Goal: Information Seeking & Learning: Learn about a topic

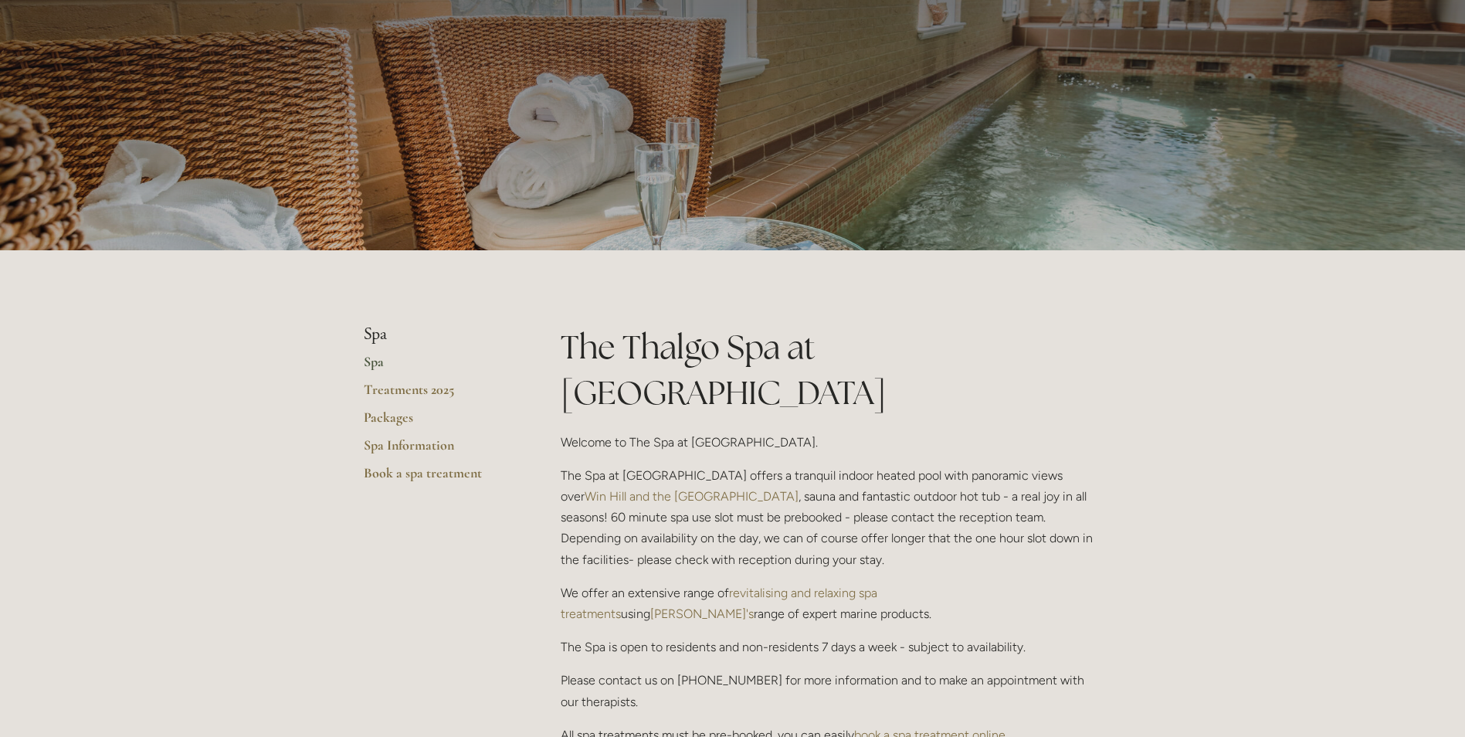
scroll to position [154, 0]
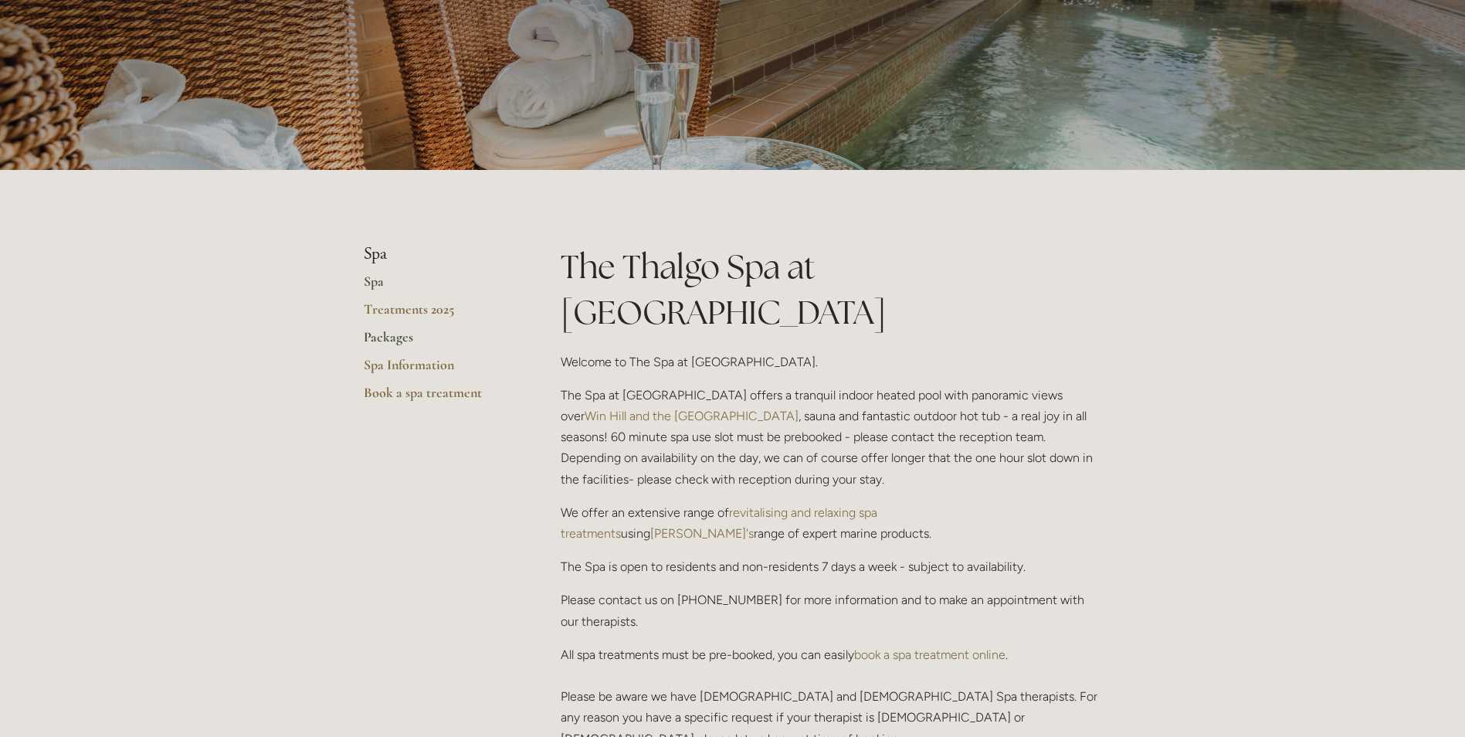
click at [399, 336] on link "Packages" at bounding box center [438, 342] width 148 height 28
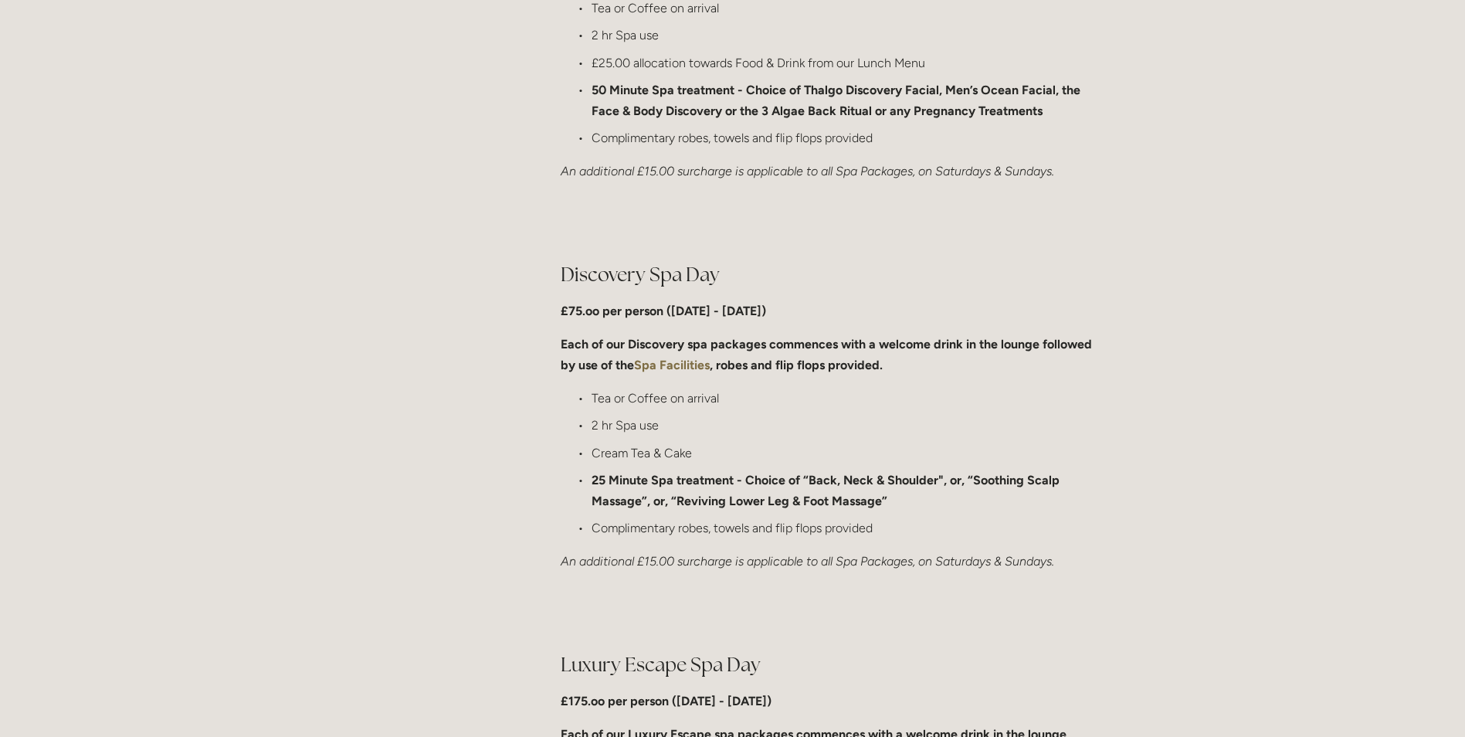
scroll to position [850, 0]
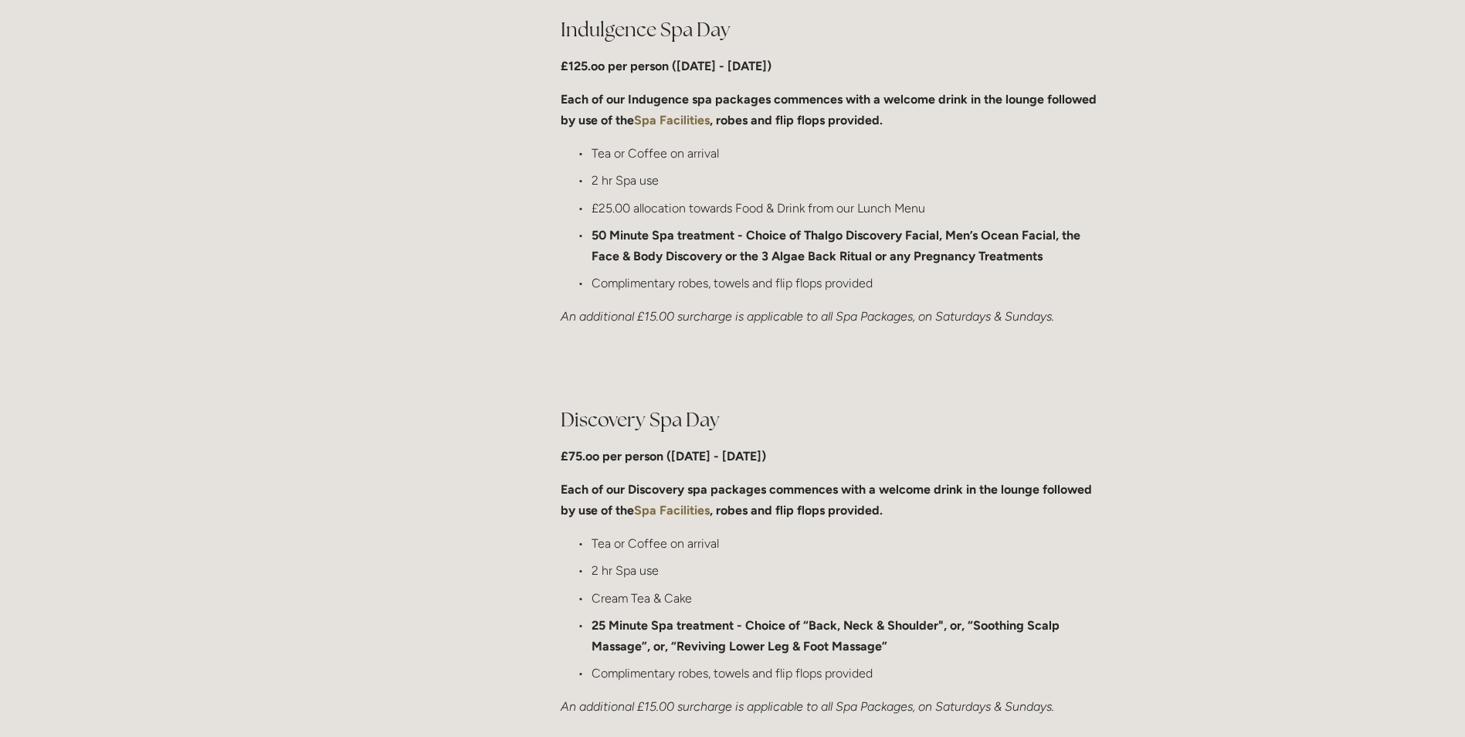
click at [809, 232] on strong "50 Minute Spa treatment - Choice of Thalgo Discovery Facial, Men’s Ocean Facial…" at bounding box center [838, 246] width 492 height 36
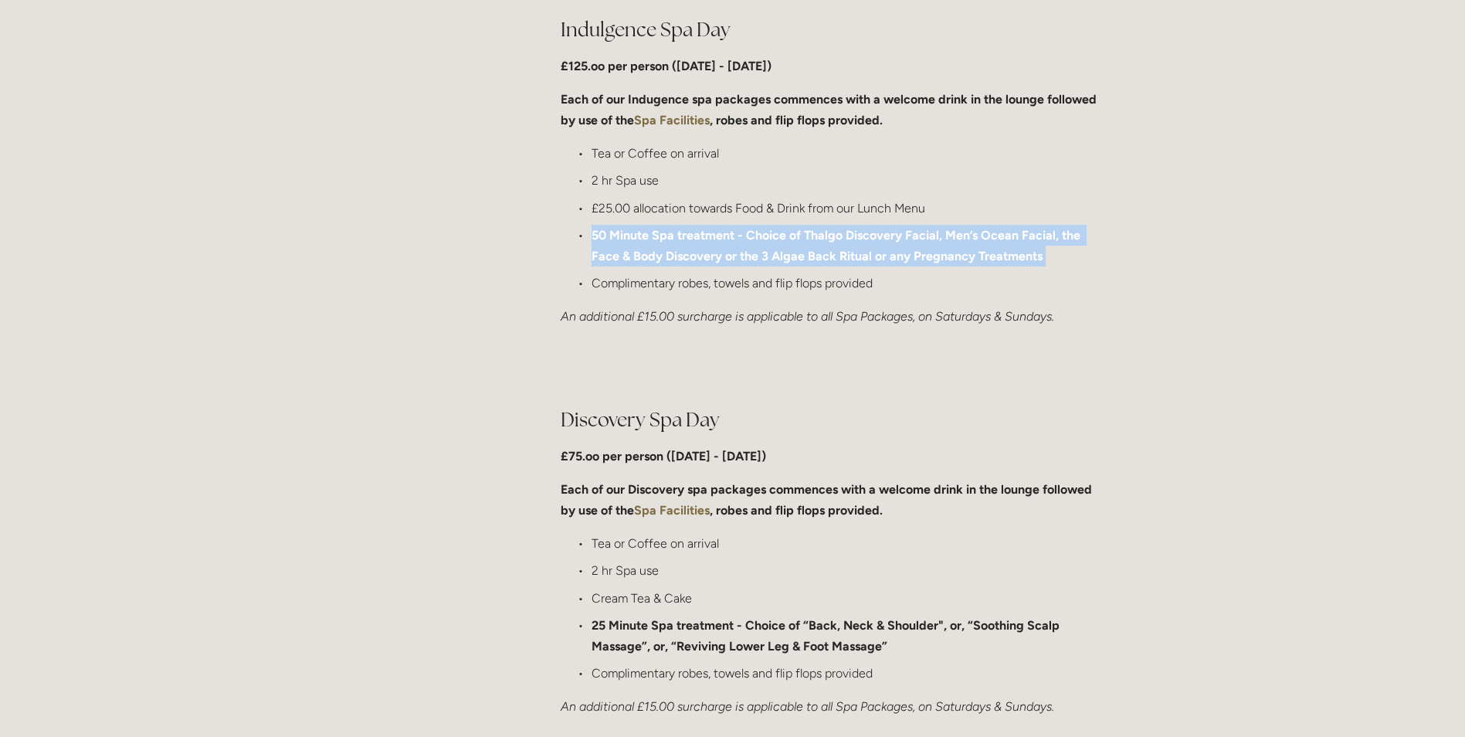
click at [809, 232] on strong "50 Minute Spa treatment - Choice of Thalgo Discovery Facial, Men’s Ocean Facial…" at bounding box center [838, 246] width 492 height 36
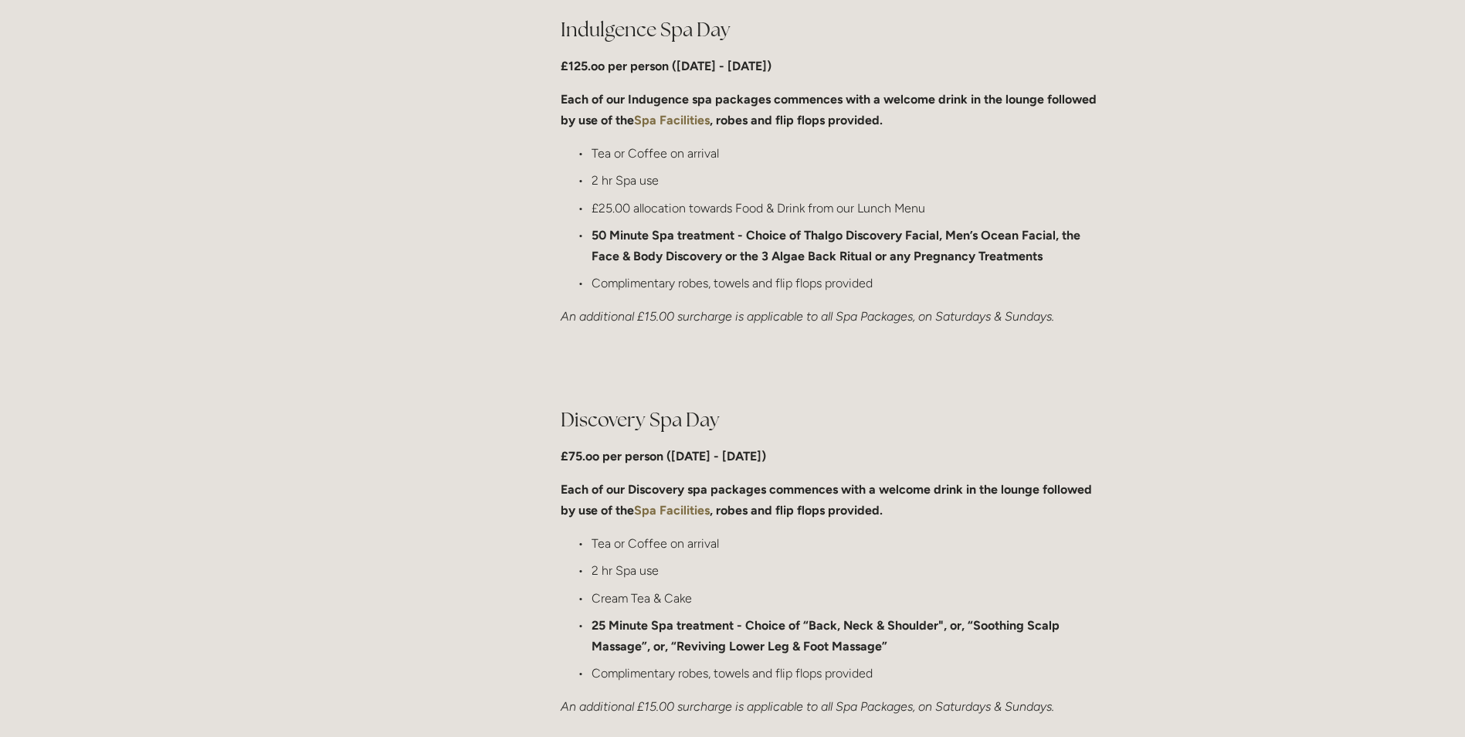
drag, startPoint x: 809, startPoint y: 232, endPoint x: 769, endPoint y: 320, distance: 96.5
click at [769, 320] on em "An additional £15.00 surcharge is applicable to all Spa Packages, on Saturdays …" at bounding box center [808, 316] width 494 height 15
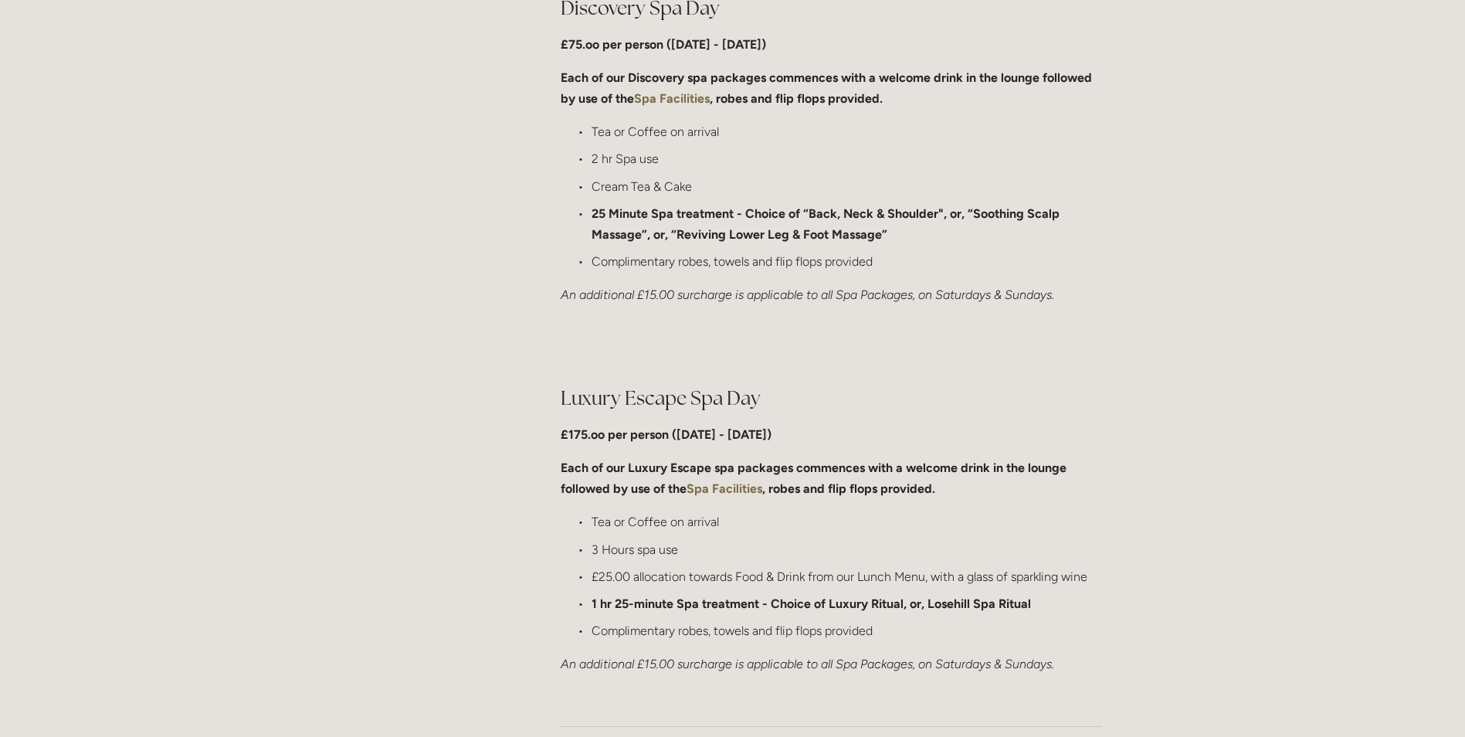
scroll to position [1313, 0]
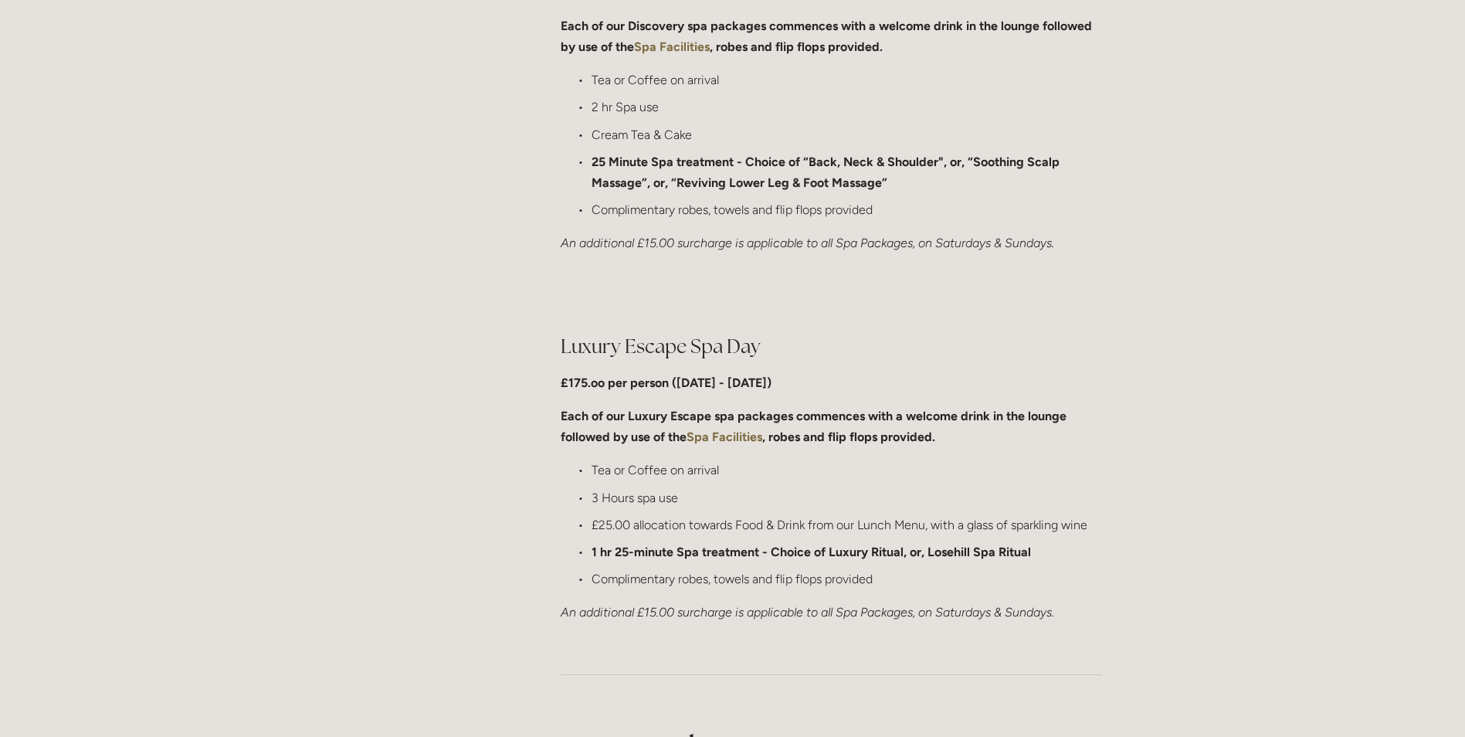
click at [806, 435] on strong ", robes and flip flops provided." at bounding box center [848, 436] width 173 height 15
click at [905, 551] on strong "1 hr 25-minute Spa treatment - Choice of Luxury Ritual, or, Losehill Spa Ritual" at bounding box center [811, 552] width 439 height 15
drag, startPoint x: 905, startPoint y: 551, endPoint x: 894, endPoint y: 553, distance: 11.7
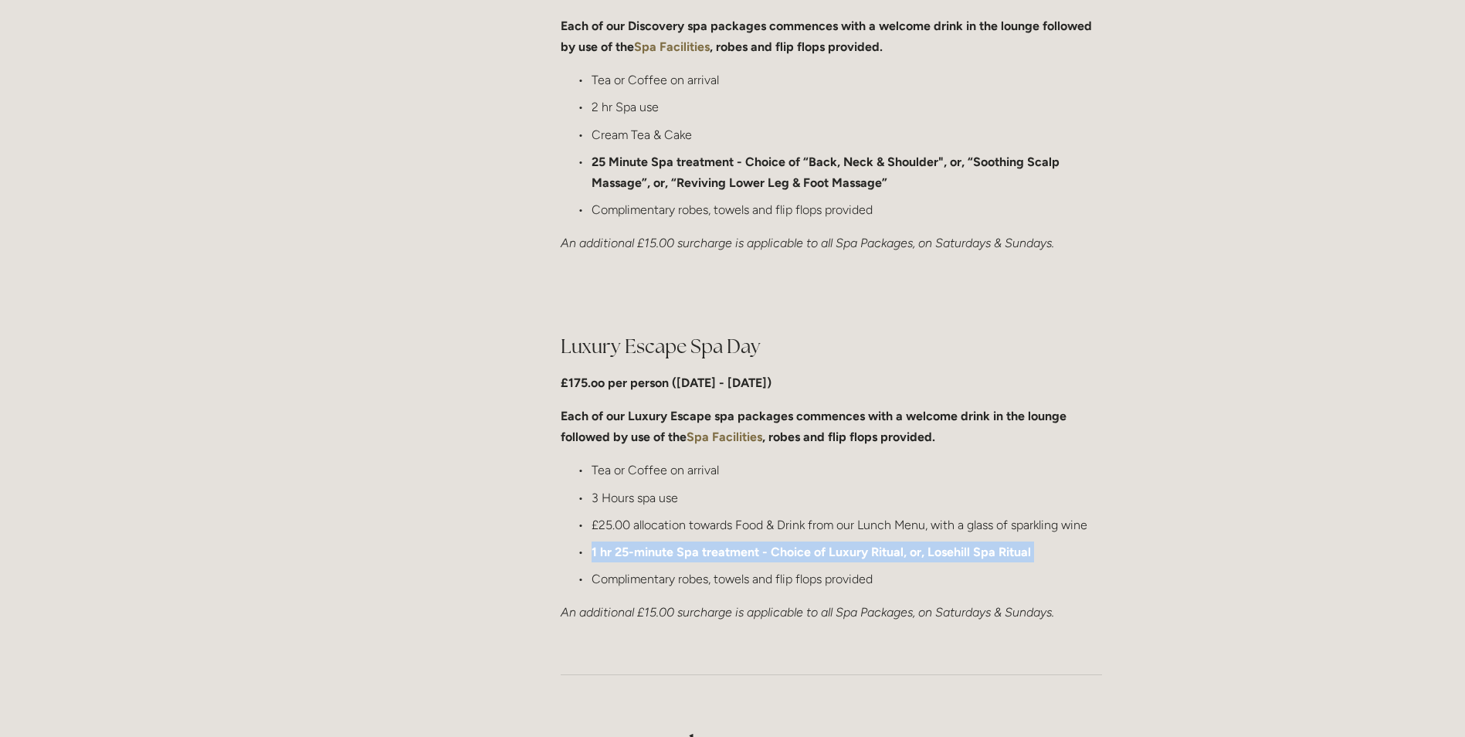
click at [894, 553] on strong "1 hr 25-minute Spa treatment - Choice of Luxury Ritual, or, Losehill Spa Ritual" at bounding box center [811, 552] width 439 height 15
drag, startPoint x: 843, startPoint y: 554, endPoint x: 1035, endPoint y: 554, distance: 192.3
click at [1035, 554] on p "1 hr 25-minute Spa treatment - Choice of Luxury Ritual, or, Losehill Spa Ritual" at bounding box center [847, 551] width 511 height 21
drag, startPoint x: 1041, startPoint y: 553, endPoint x: 825, endPoint y: 542, distance: 216.5
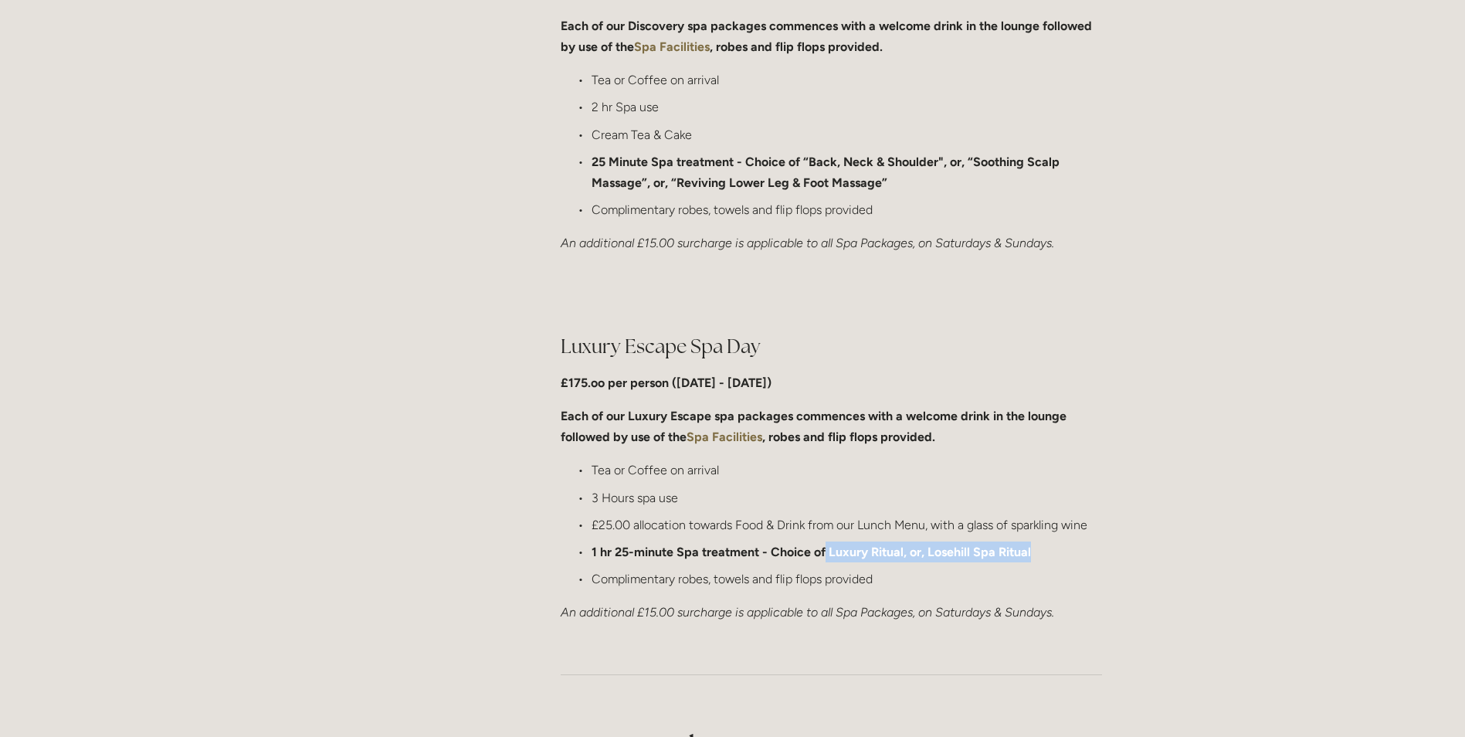
click at [825, 542] on p "1 hr 25-minute Spa treatment - Choice of Luxury Ritual, or, Losehill Spa Ritual" at bounding box center [847, 551] width 511 height 21
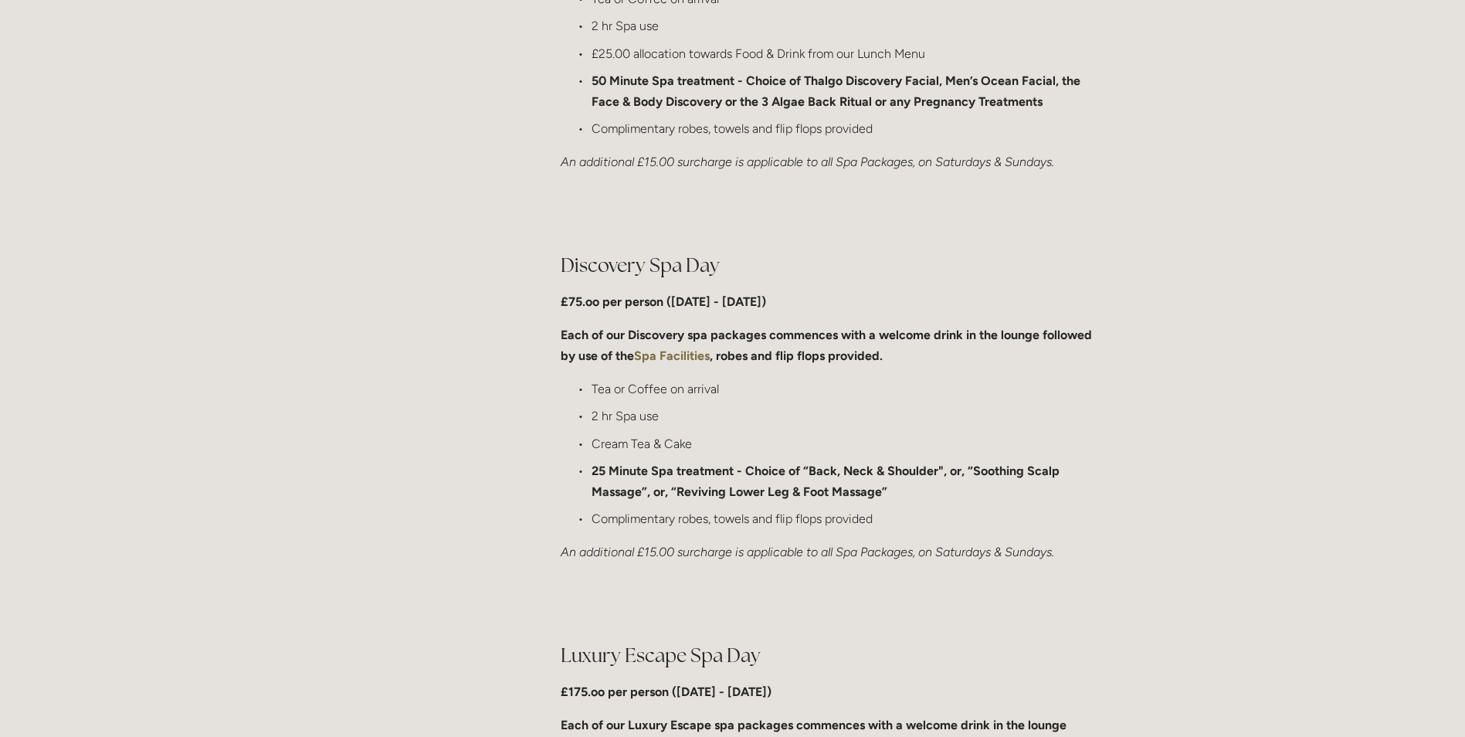
click at [930, 90] on p "50 Minute Spa treatment - Choice of Thalgo Discovery Facial, Men’s Ocean Facial…" at bounding box center [847, 91] width 511 height 42
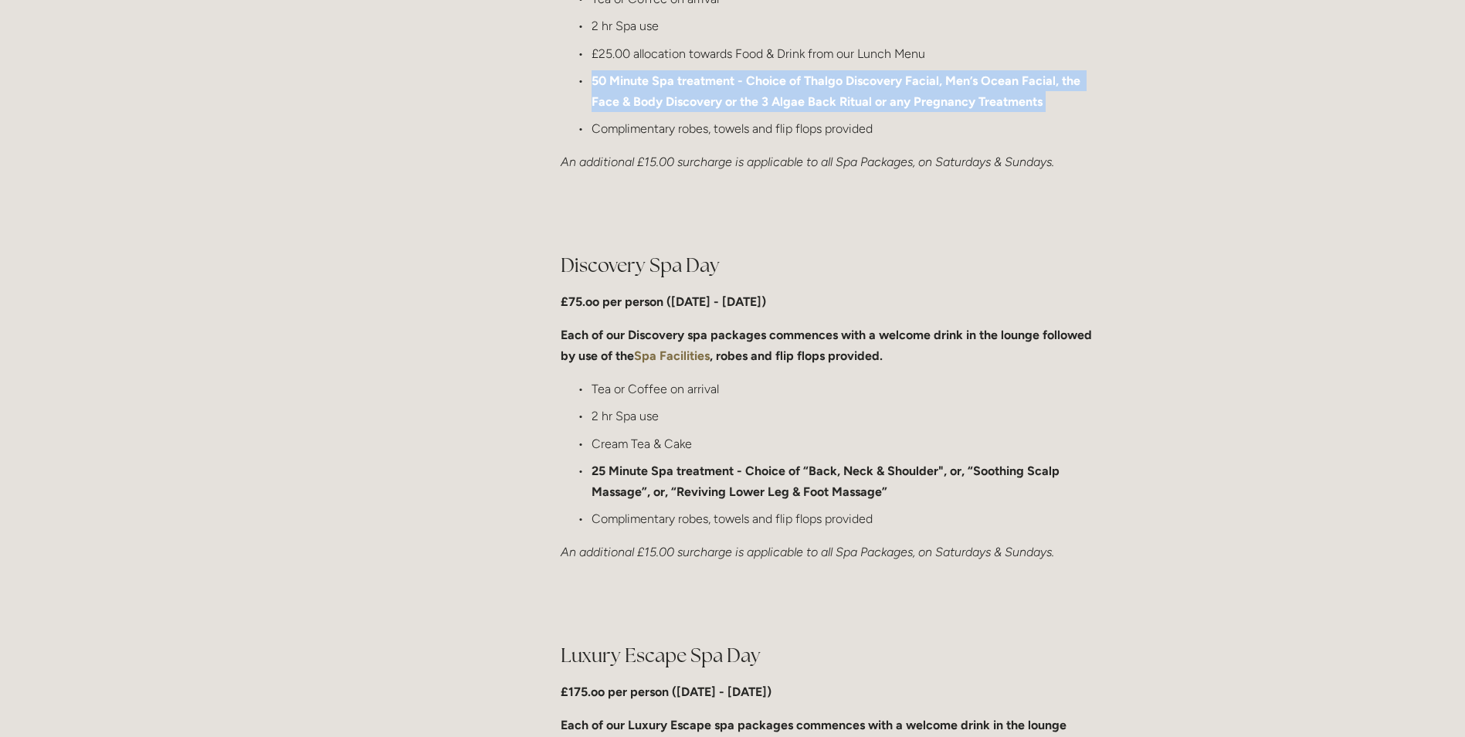
click at [930, 90] on p "50 Minute Spa treatment - Choice of Thalgo Discovery Facial, Men’s Ocean Facial…" at bounding box center [847, 91] width 511 height 42
drag, startPoint x: 930, startPoint y: 90, endPoint x: 865, endPoint y: 111, distance: 68.1
click at [865, 111] on p "50 Minute Spa treatment - Choice of Thalgo Discovery Facial, Men’s Ocean Facial…" at bounding box center [847, 91] width 511 height 42
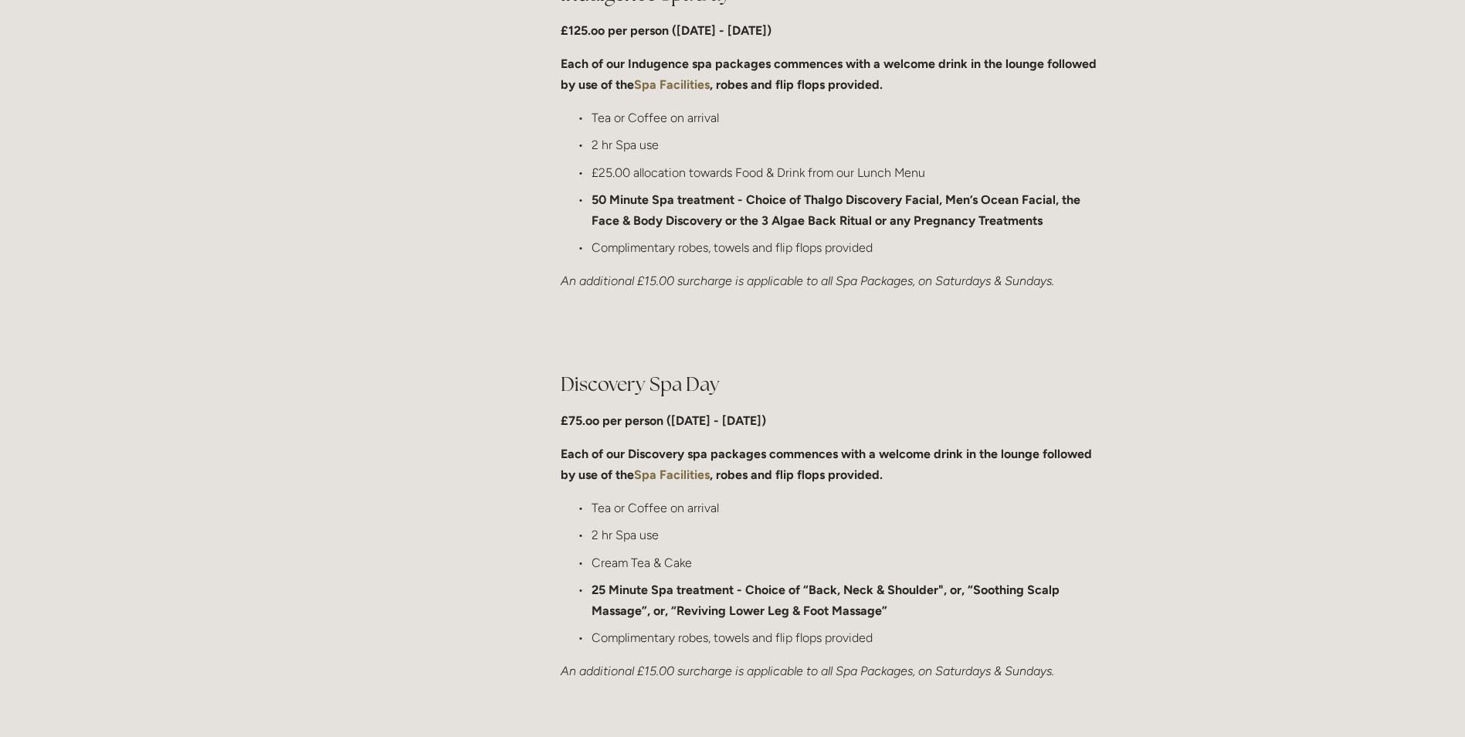
scroll to position [850, 0]
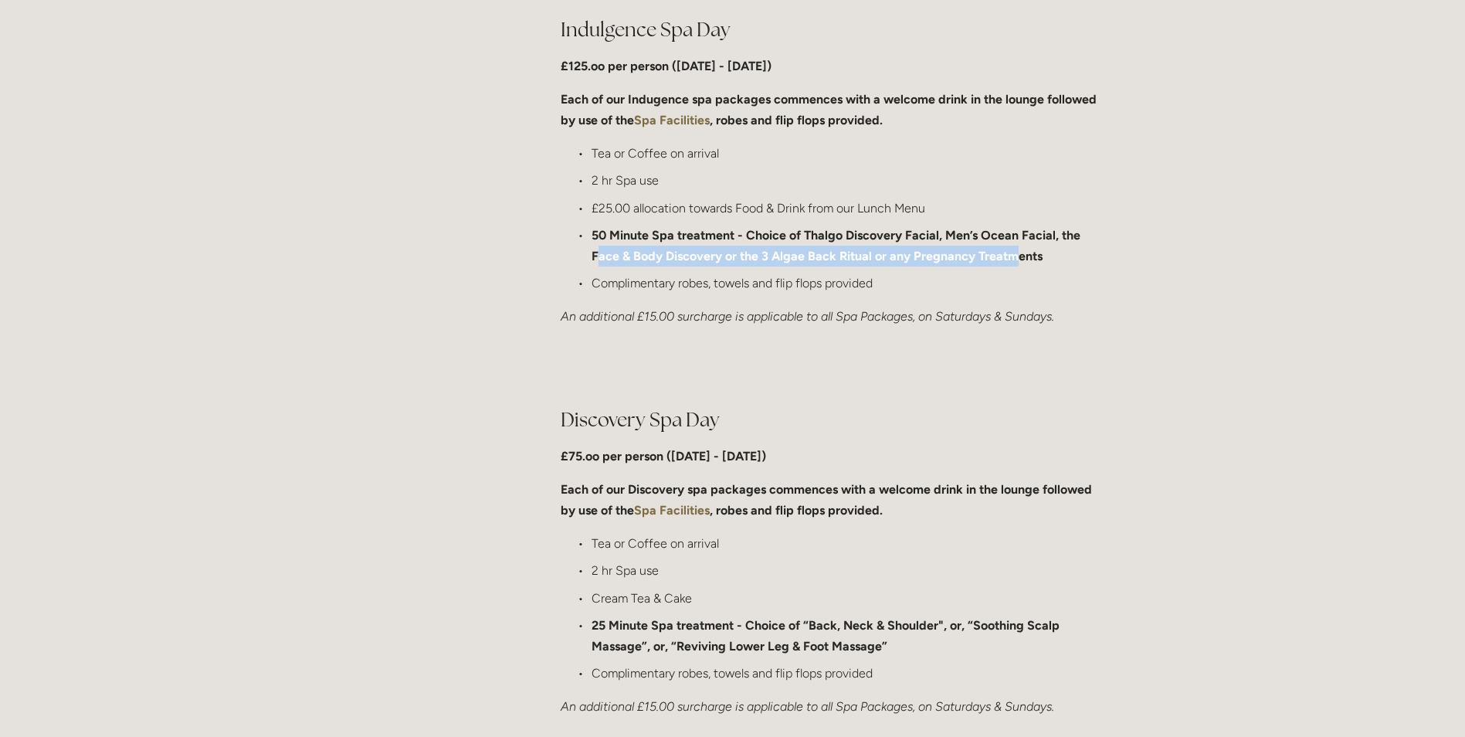
drag, startPoint x: 595, startPoint y: 256, endPoint x: 1016, endPoint y: 256, distance: 421.7
click at [1016, 256] on strong "50 Minute Spa treatment - Choice of Thalgo Discovery Facial, Men’s Ocean Facial…" at bounding box center [838, 246] width 492 height 36
click at [823, 252] on strong "50 Minute Spa treatment - Choice of Thalgo Discovery Facial, Men’s Ocean Facial…" at bounding box center [838, 246] width 492 height 36
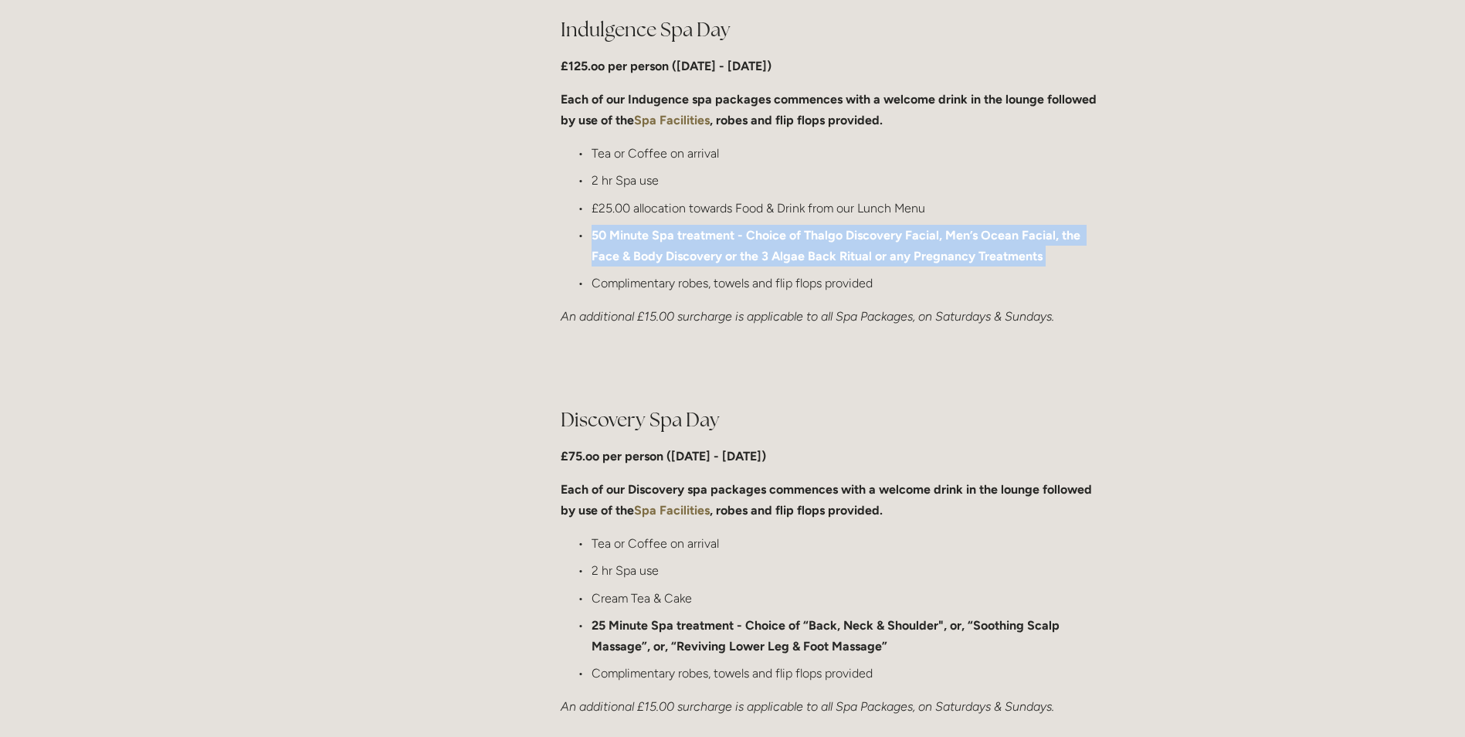
click at [823, 252] on strong "50 Minute Spa treatment - Choice of Thalgo Discovery Facial, Men’s Ocean Facial…" at bounding box center [838, 246] width 492 height 36
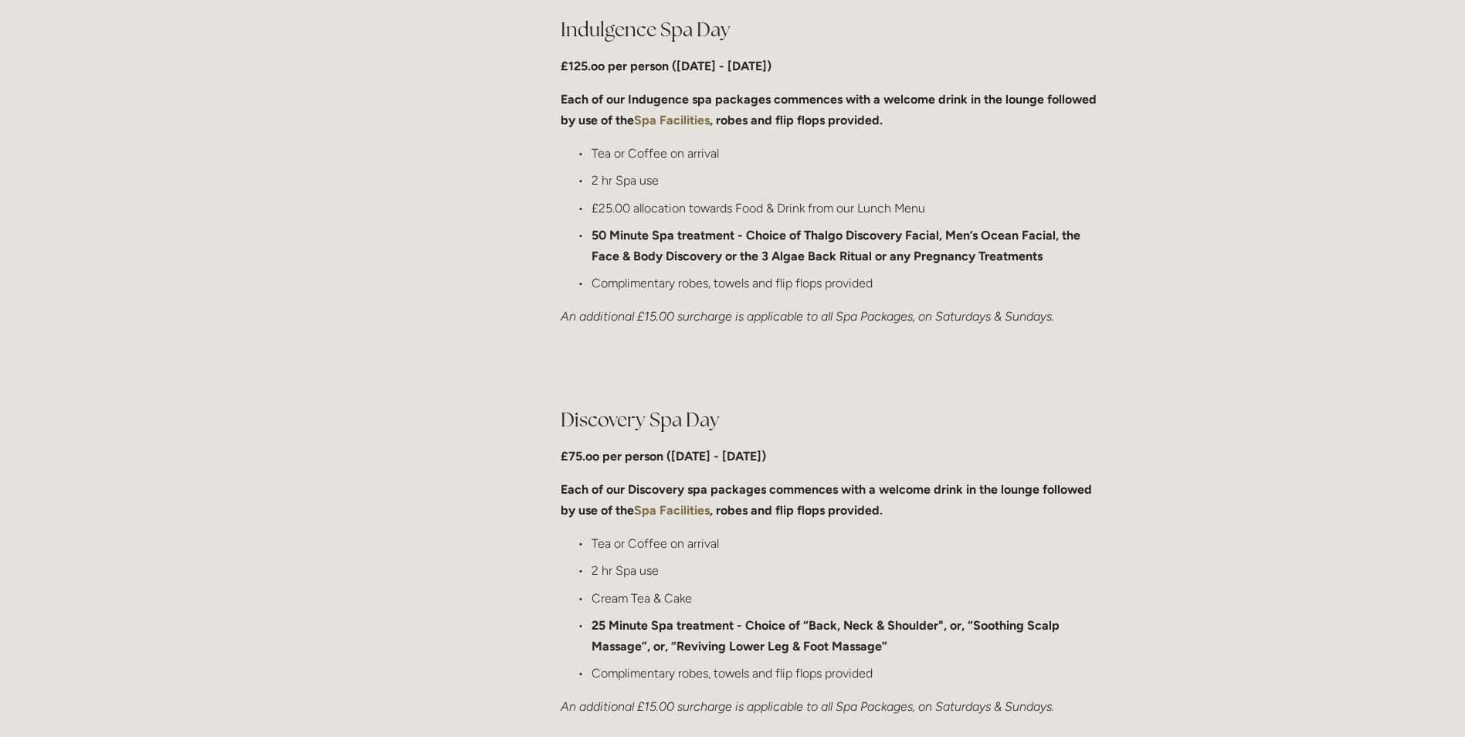
drag, startPoint x: 823, startPoint y: 252, endPoint x: 821, endPoint y: 285, distance: 33.3
click at [821, 285] on p "Complimentary robes, towels and flip flops provided" at bounding box center [847, 283] width 511 height 21
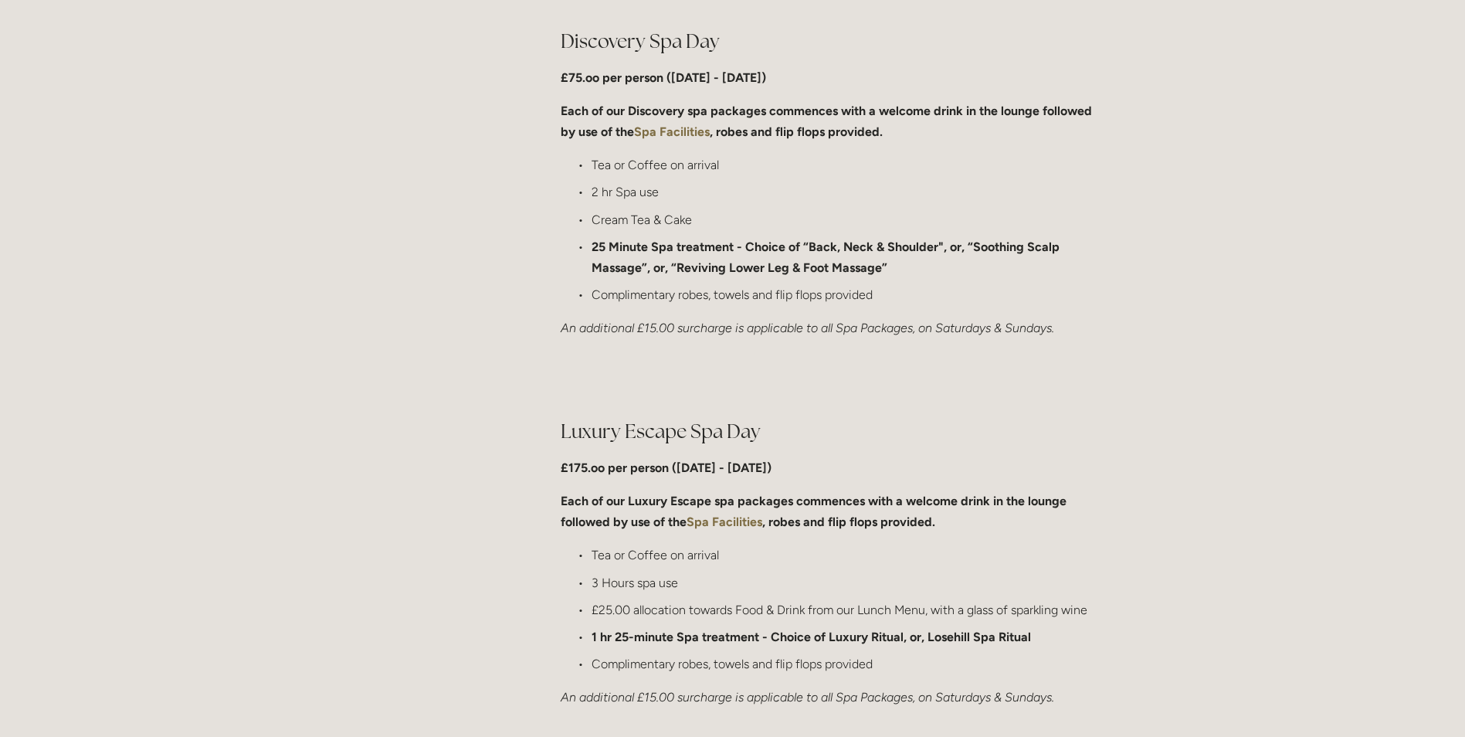
scroll to position [1236, 0]
